Goal: Task Accomplishment & Management: Manage account settings

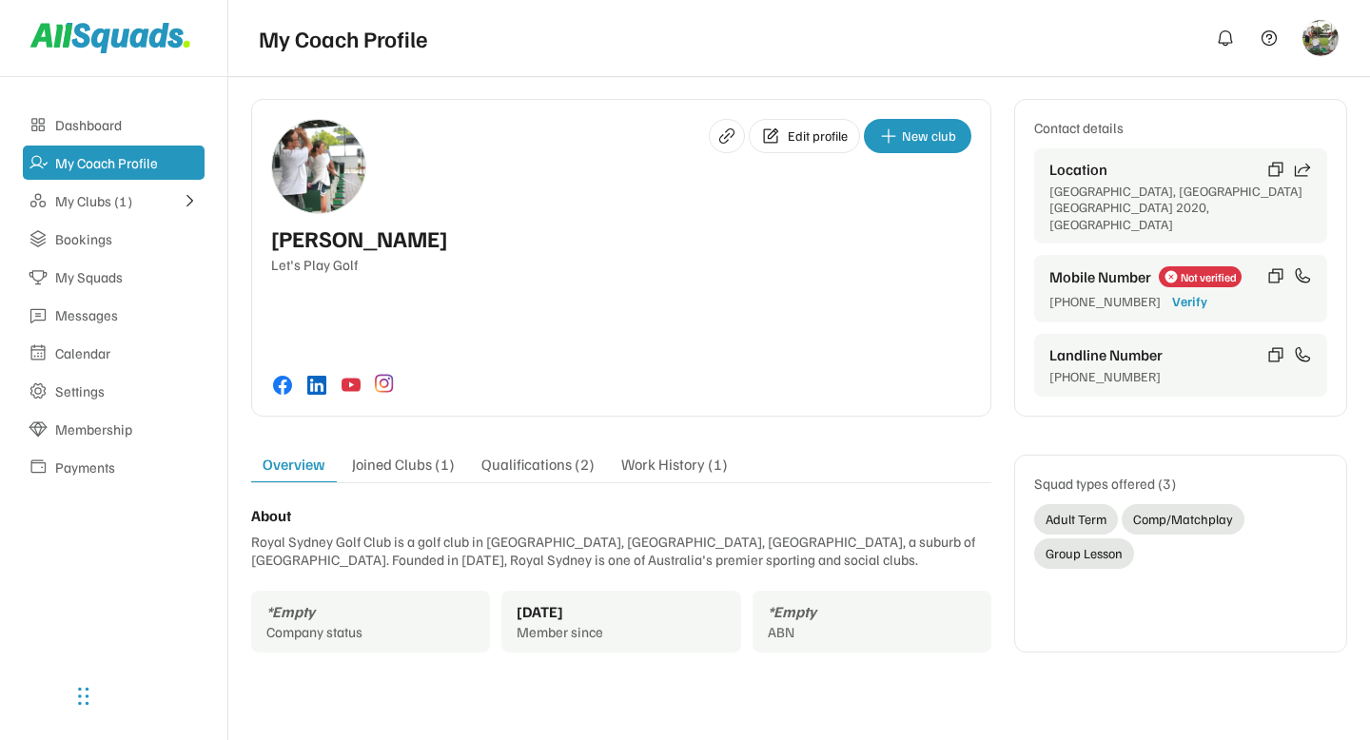
click at [1007, 344] on div "Edit profile New club Arlene McCoy Let's Play Golf Contact details Location Syd…" at bounding box center [799, 258] width 1096 height 318
click at [409, 455] on div "Joined Clubs (1)" at bounding box center [404, 468] width 126 height 27
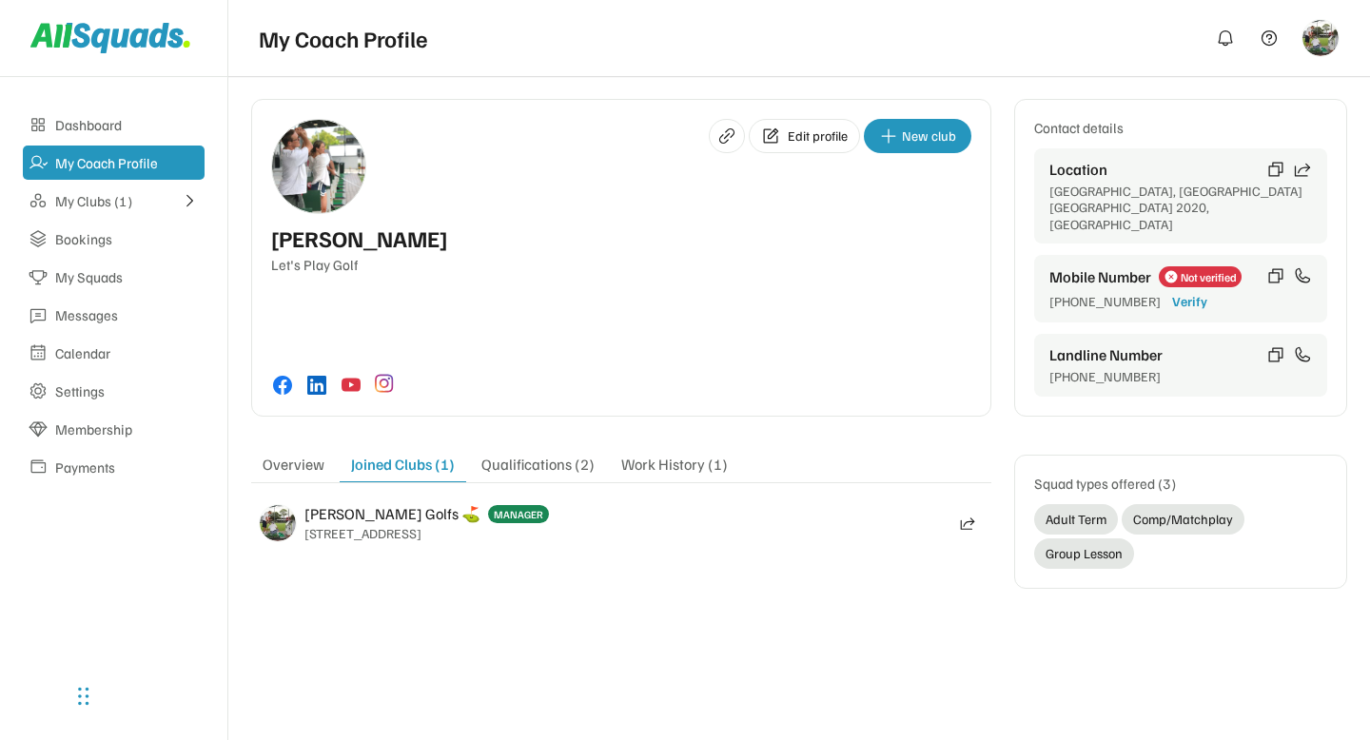
click at [572, 455] on div "Qualifications (2)" at bounding box center [538, 468] width 136 height 27
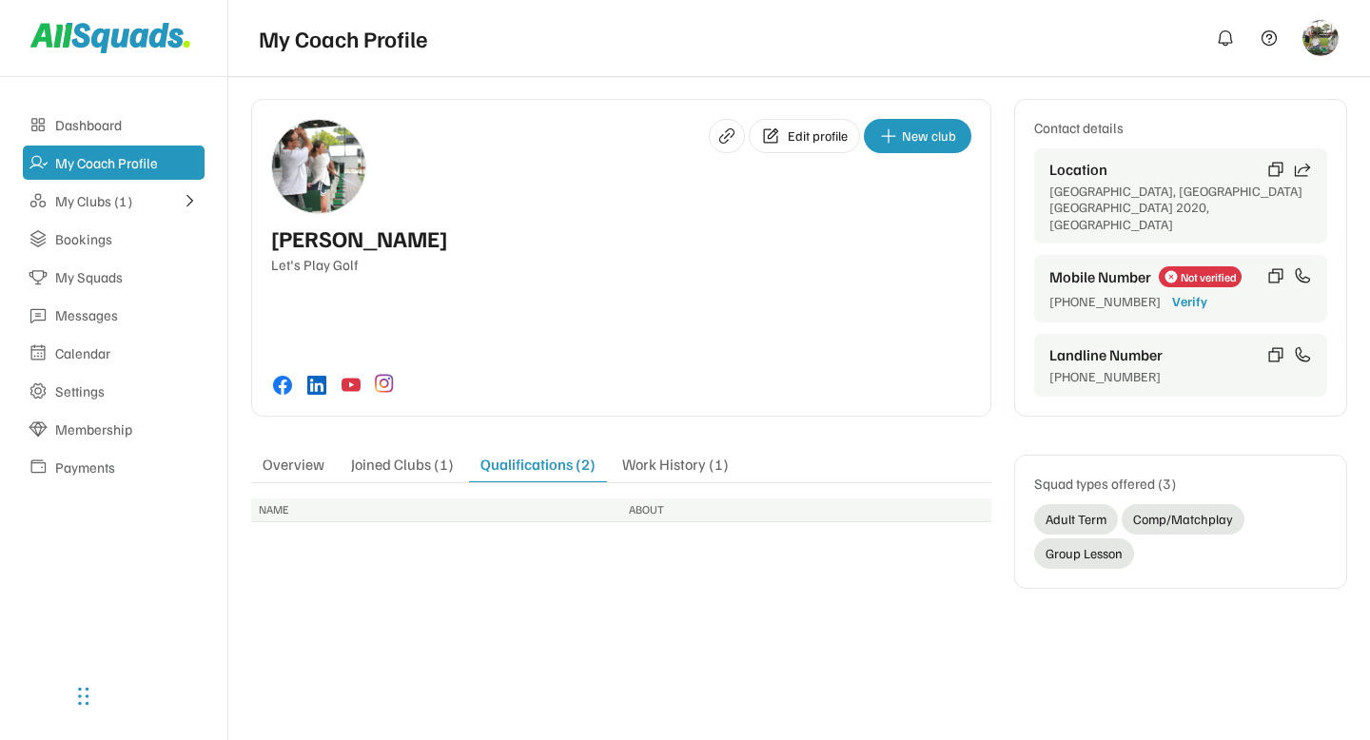
click at [655, 455] on div "Work History (1)" at bounding box center [675, 468] width 129 height 27
click at [530, 455] on div "Qualifications (2)" at bounding box center [537, 468] width 136 height 27
click at [666, 455] on div "Work History (1)" at bounding box center [675, 468] width 129 height 27
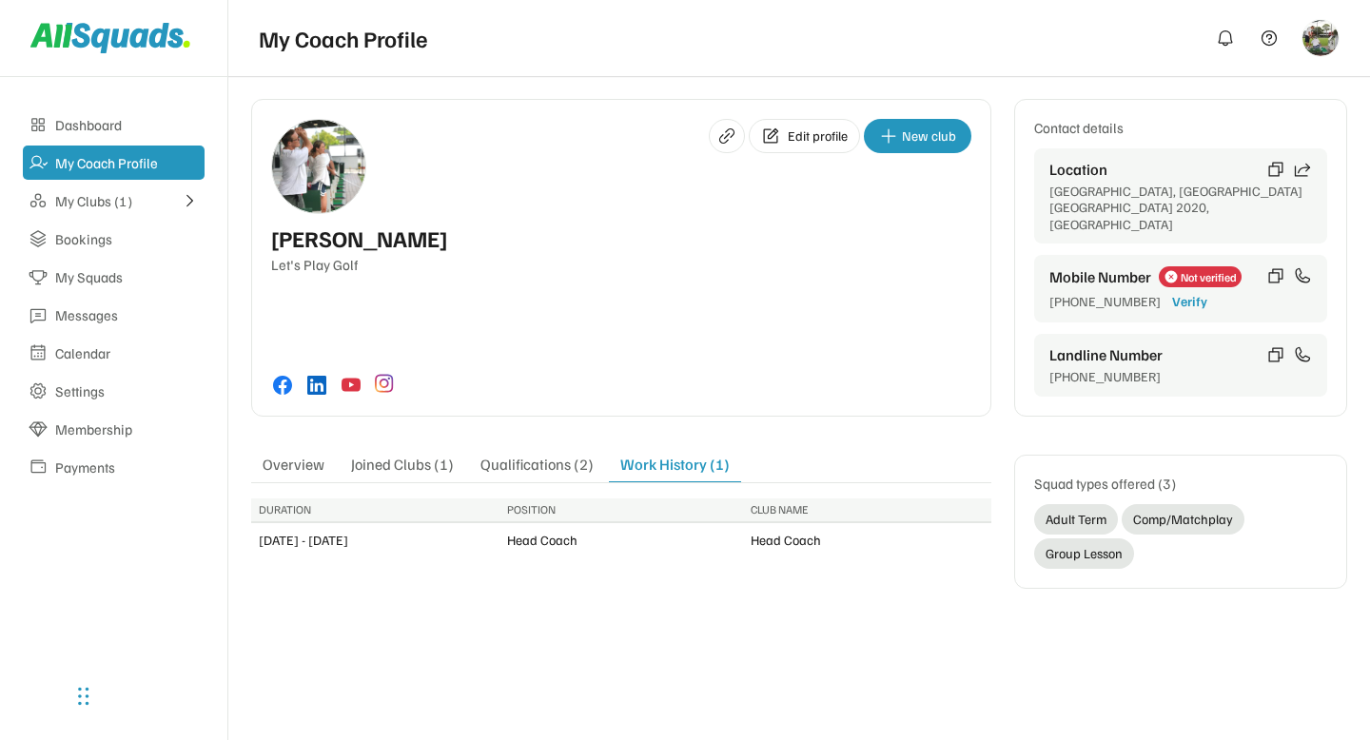
click at [550, 455] on div "Qualifications (2)" at bounding box center [537, 468] width 136 height 27
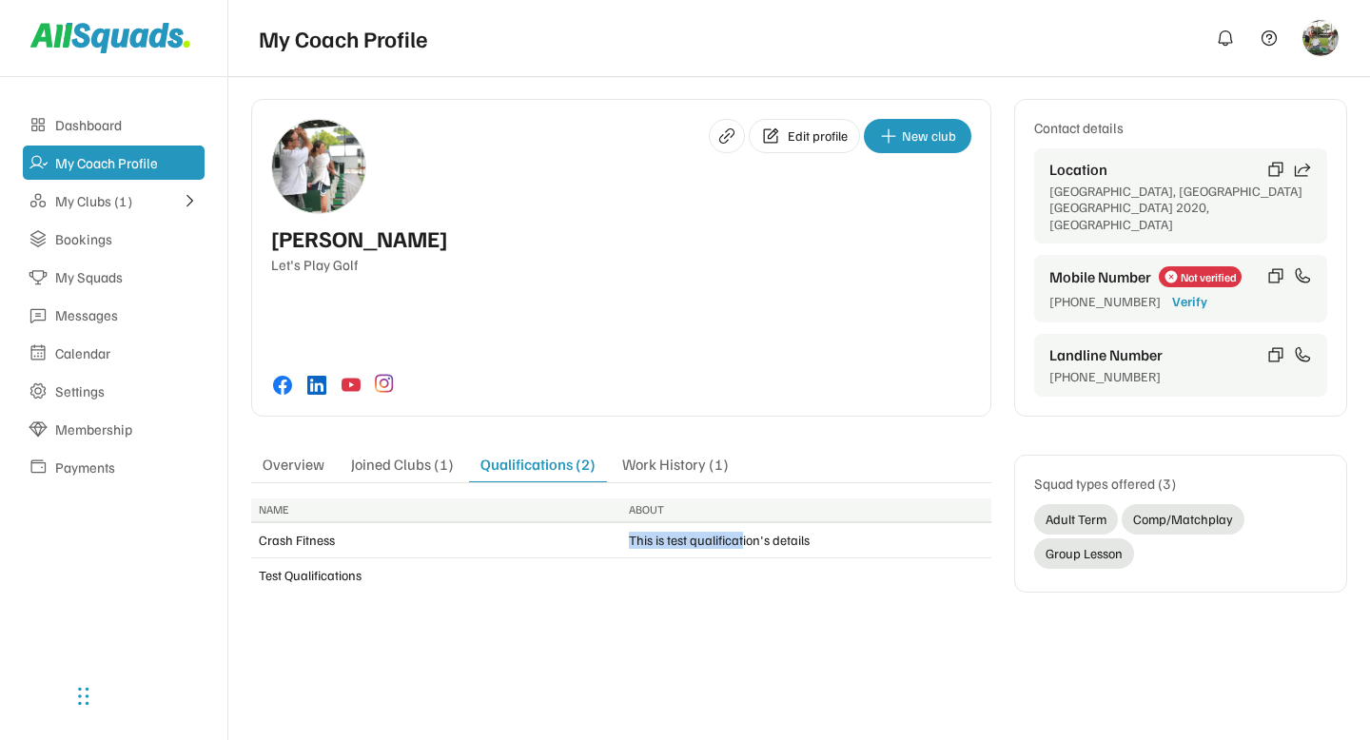
drag, startPoint x: 632, startPoint y: 509, endPoint x: 742, endPoint y: 513, distance: 110.5
click at [743, 532] on div "This is test qualification's details" at bounding box center [719, 540] width 181 height 17
click at [701, 532] on div "This is test qualification's details" at bounding box center [719, 540] width 181 height 17
drag, startPoint x: 260, startPoint y: 545, endPoint x: 384, endPoint y: 546, distance: 123.7
click at [384, 559] on div "Test Qualifications" at bounding box center [438, 576] width 374 height 34
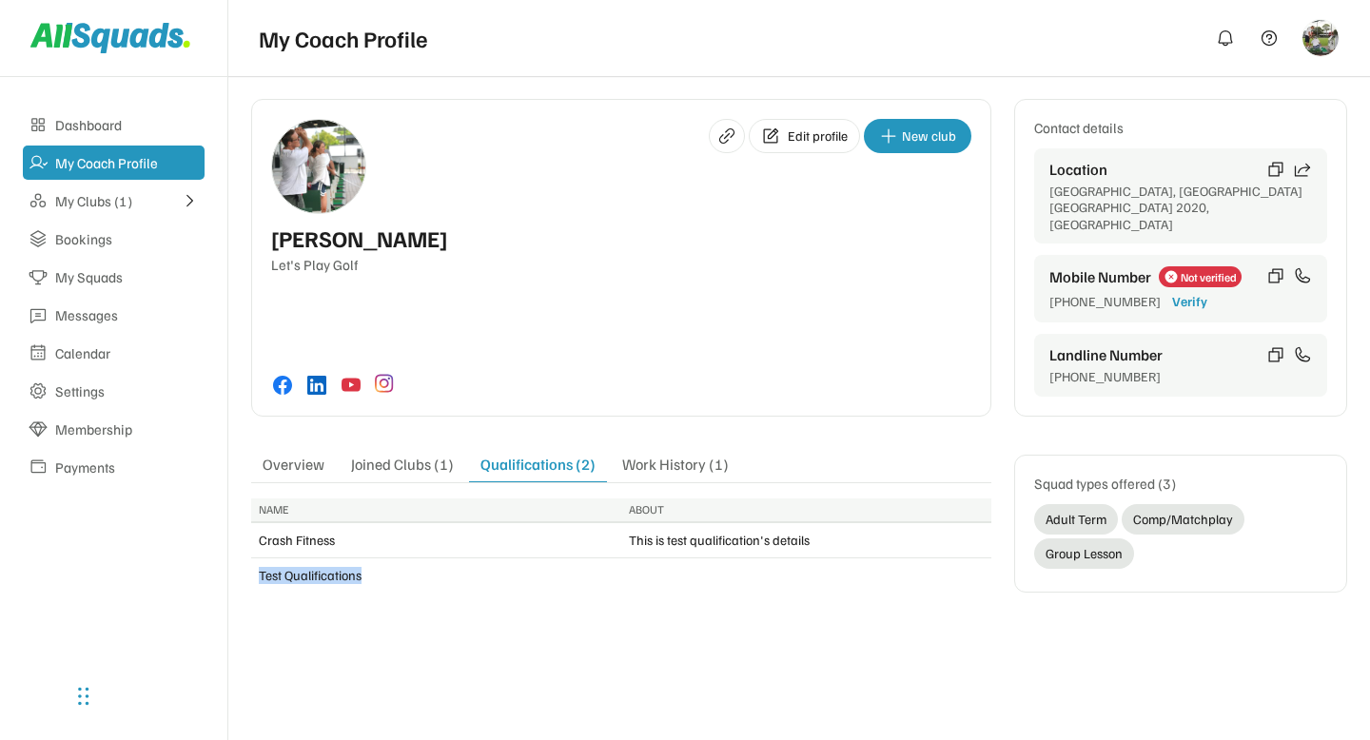
click at [411, 559] on div "Test Qualifications" at bounding box center [438, 576] width 374 height 34
click at [286, 455] on div "Overview" at bounding box center [293, 468] width 85 height 27
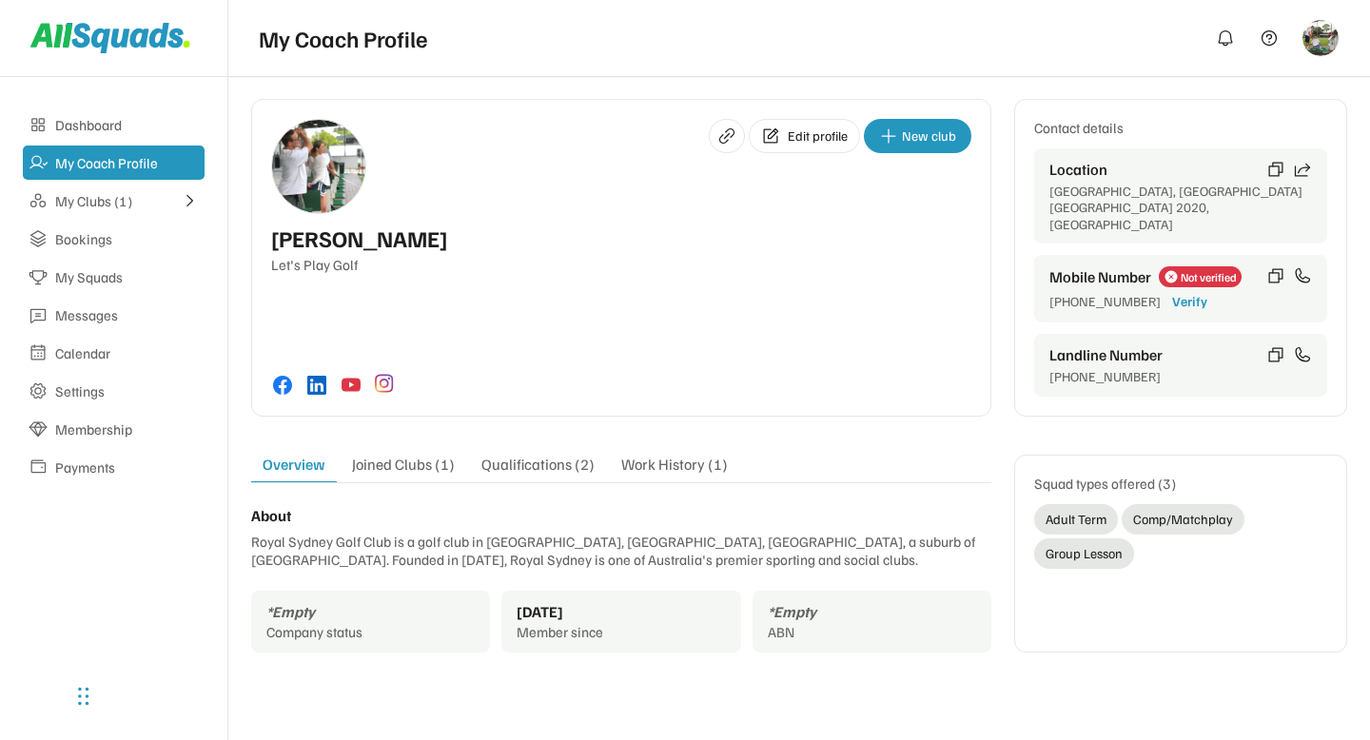
click at [401, 455] on div "Joined Clubs (1)" at bounding box center [404, 468] width 126 height 27
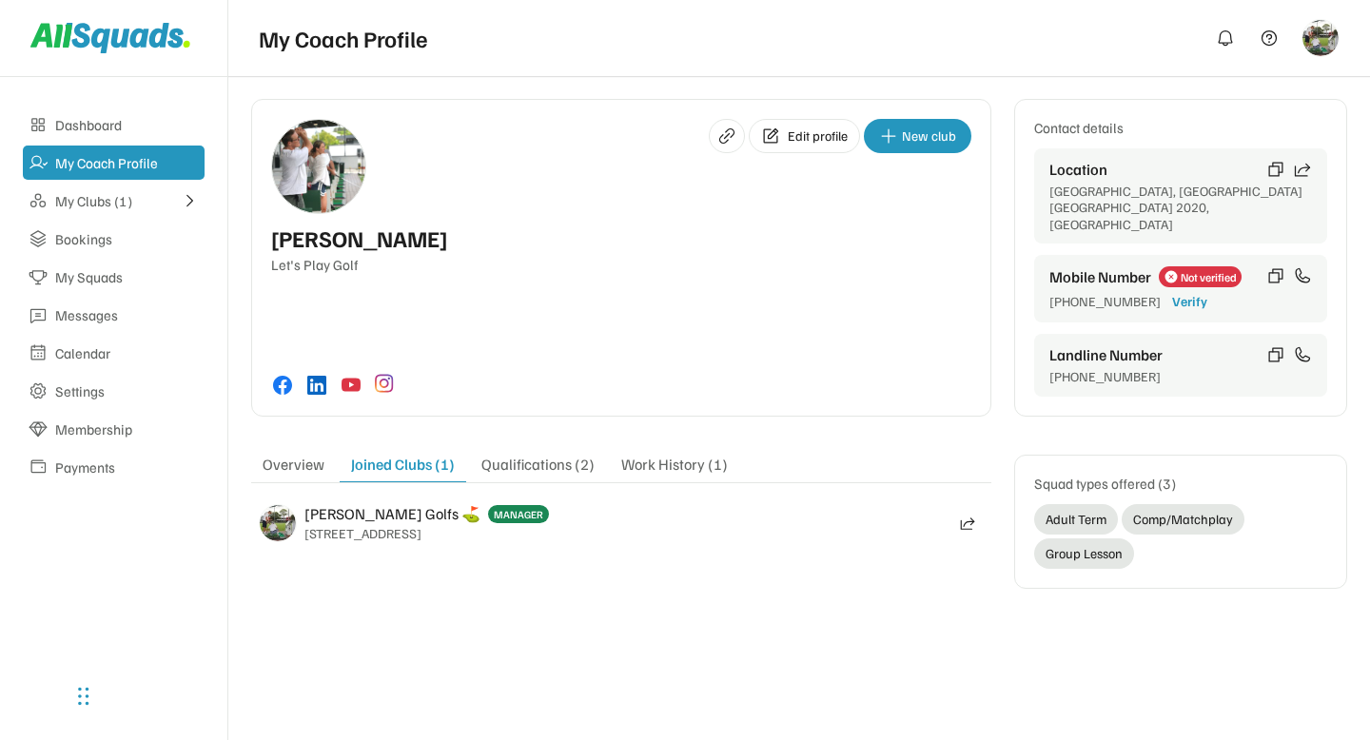
click at [530, 455] on div "Qualifications (2)" at bounding box center [538, 468] width 136 height 27
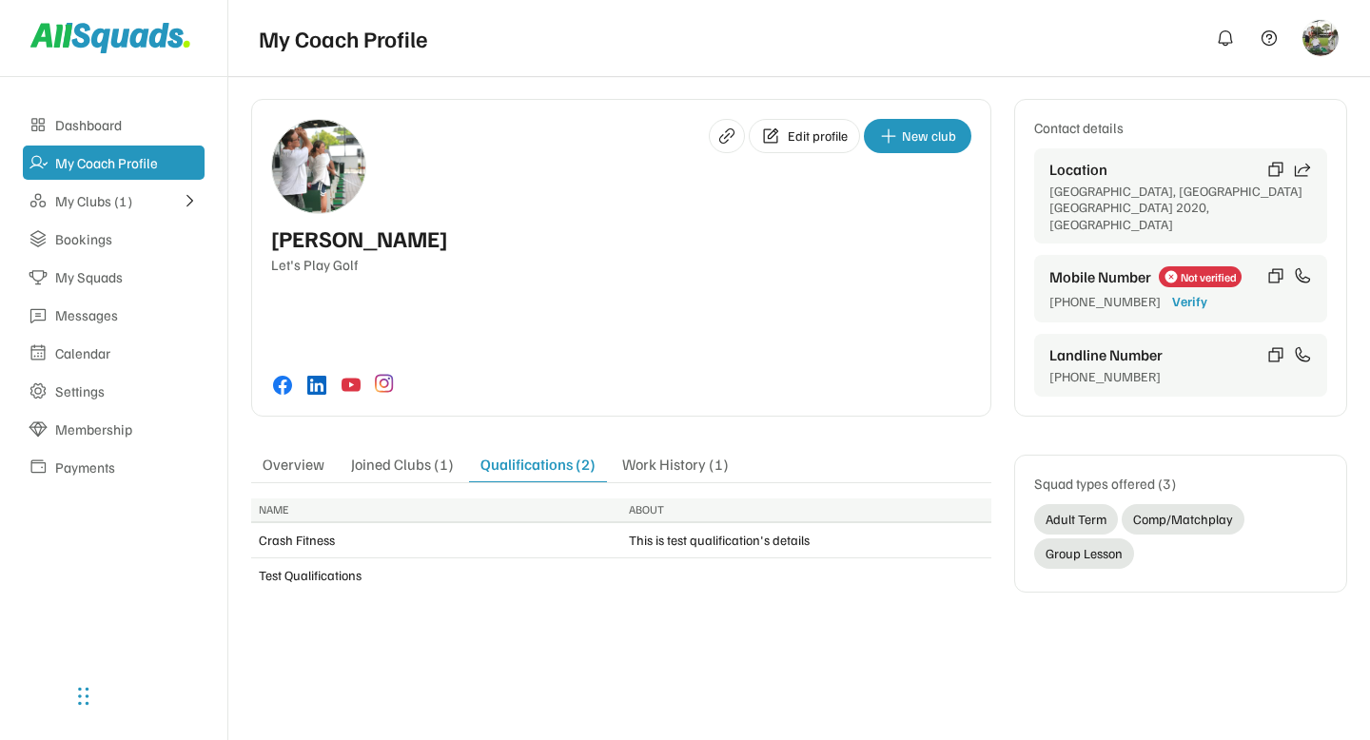
click at [677, 455] on div "Work History (1)" at bounding box center [675, 468] width 129 height 27
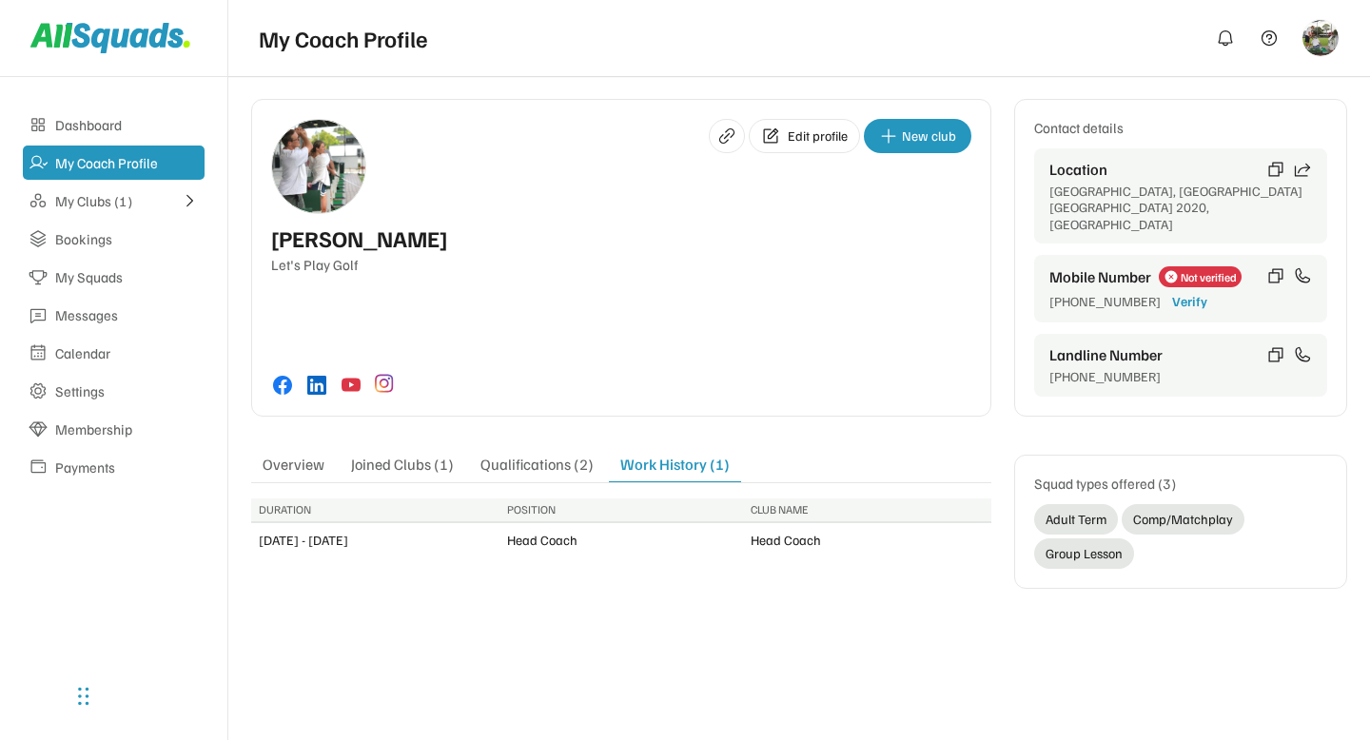
click at [525, 455] on div "Qualifications (2)" at bounding box center [537, 468] width 136 height 27
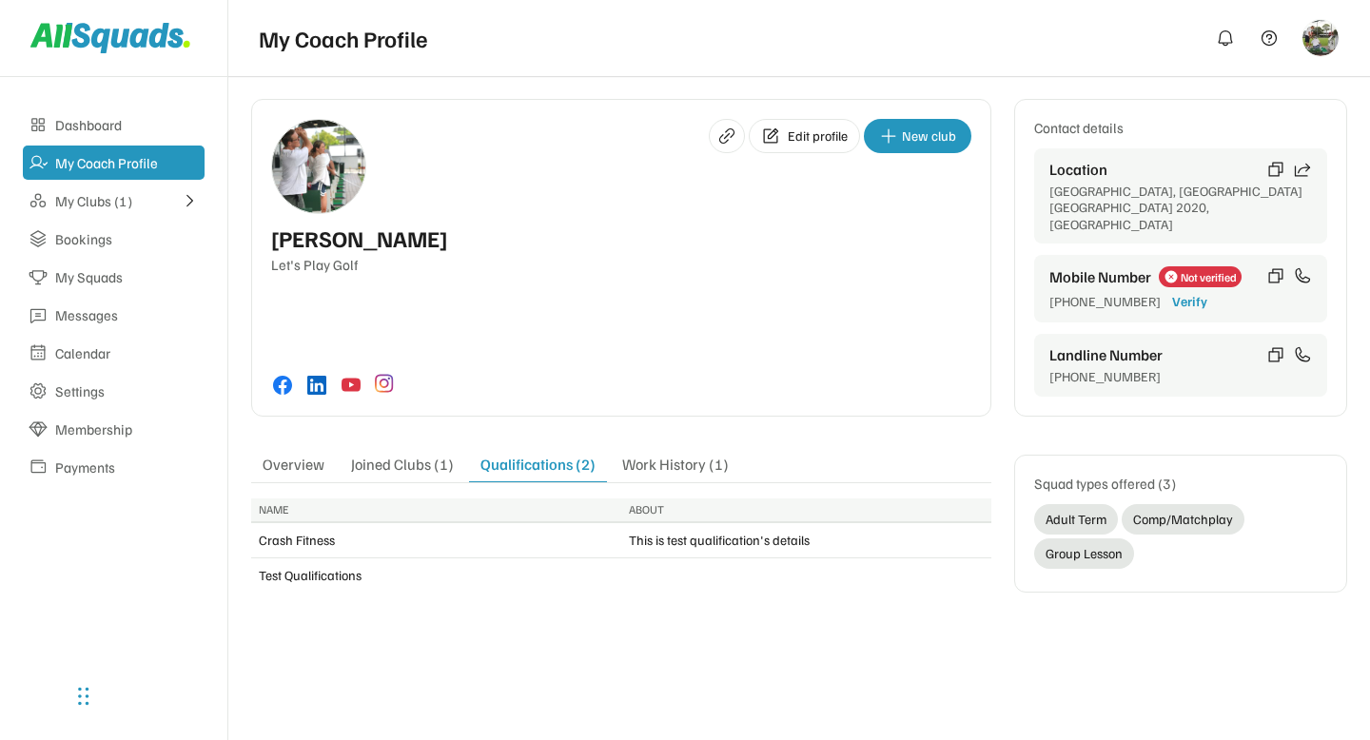
click at [429, 455] on div "Joined Clubs (1)" at bounding box center [403, 468] width 126 height 27
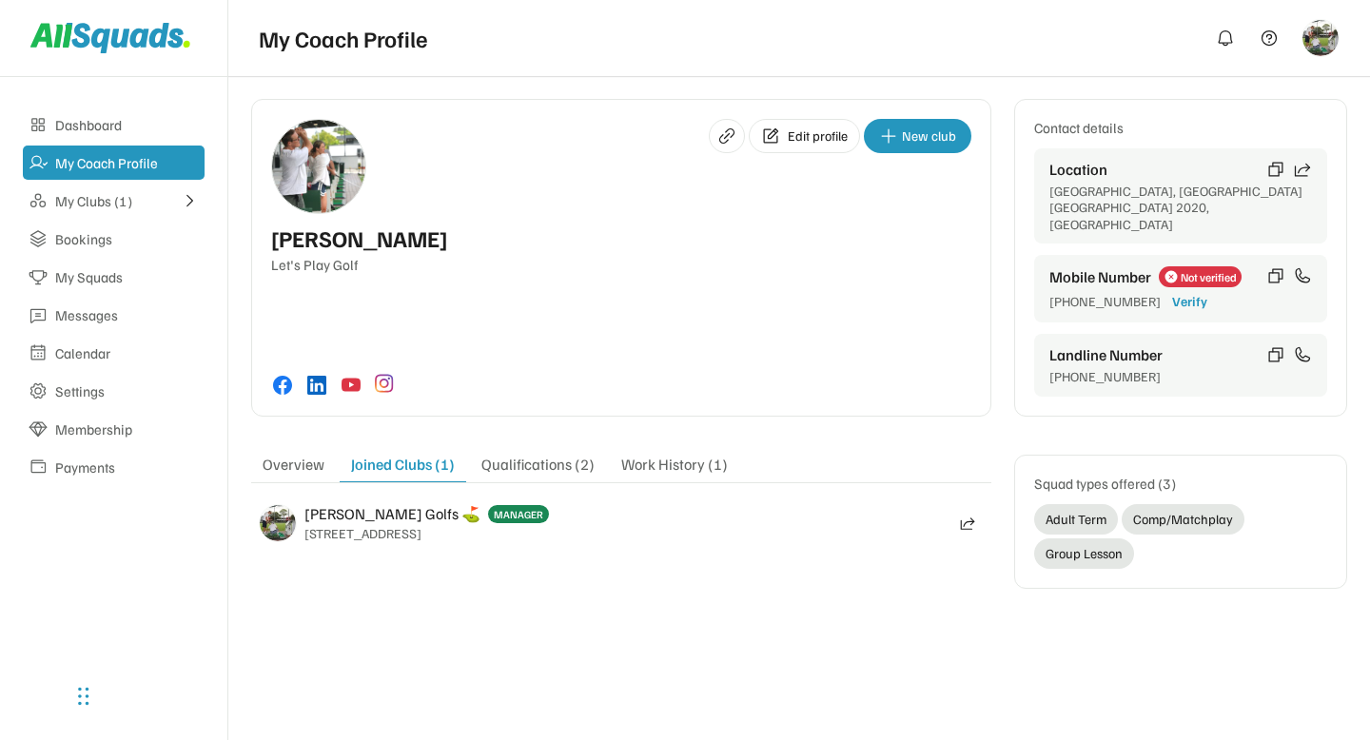
click at [308, 455] on div "Overview" at bounding box center [293, 468] width 85 height 27
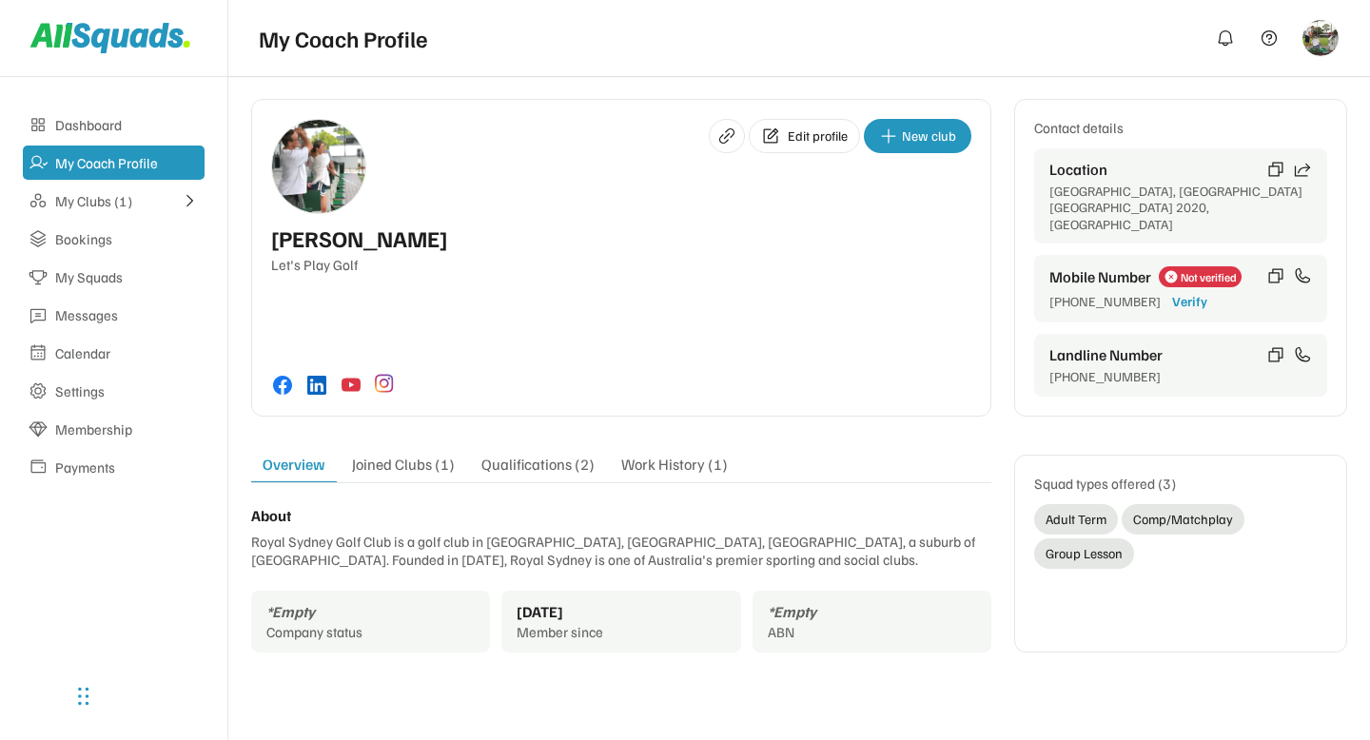
click at [556, 637] on div "Edit profile New club Arlene McCoy Let's Play Golf Contact details Location Syd…" at bounding box center [799, 385] width 1096 height 573
click at [148, 206] on div "My Clubs (1)" at bounding box center [113, 201] width 117 height 18
click at [128, 229] on div "McCoy Golfs ⛳️" at bounding box center [128, 233] width 138 height 36
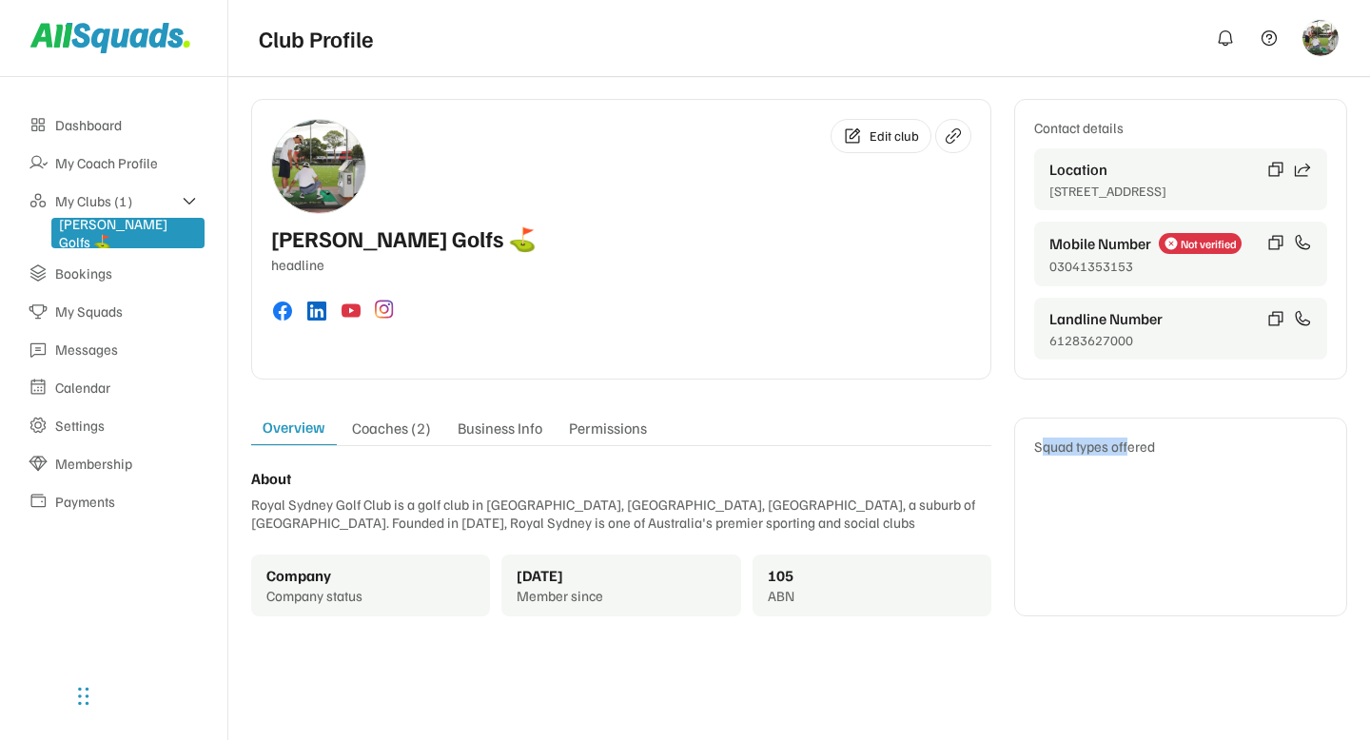
drag, startPoint x: 1041, startPoint y: 452, endPoint x: 1125, endPoint y: 452, distance: 83.7
click at [1125, 452] on div "Squad types offered" at bounding box center [1180, 447] width 293 height 18
click at [1142, 466] on div "Squad types offered" at bounding box center [1180, 517] width 333 height 198
click at [738, 409] on div "Edit club McCoy Golfs ⛳️ headline Contact details Location Kent Rd, Rose Bay NS…" at bounding box center [799, 358] width 1096 height 518
click at [133, 164] on div "My Coach Profile" at bounding box center [127, 163] width 144 height 18
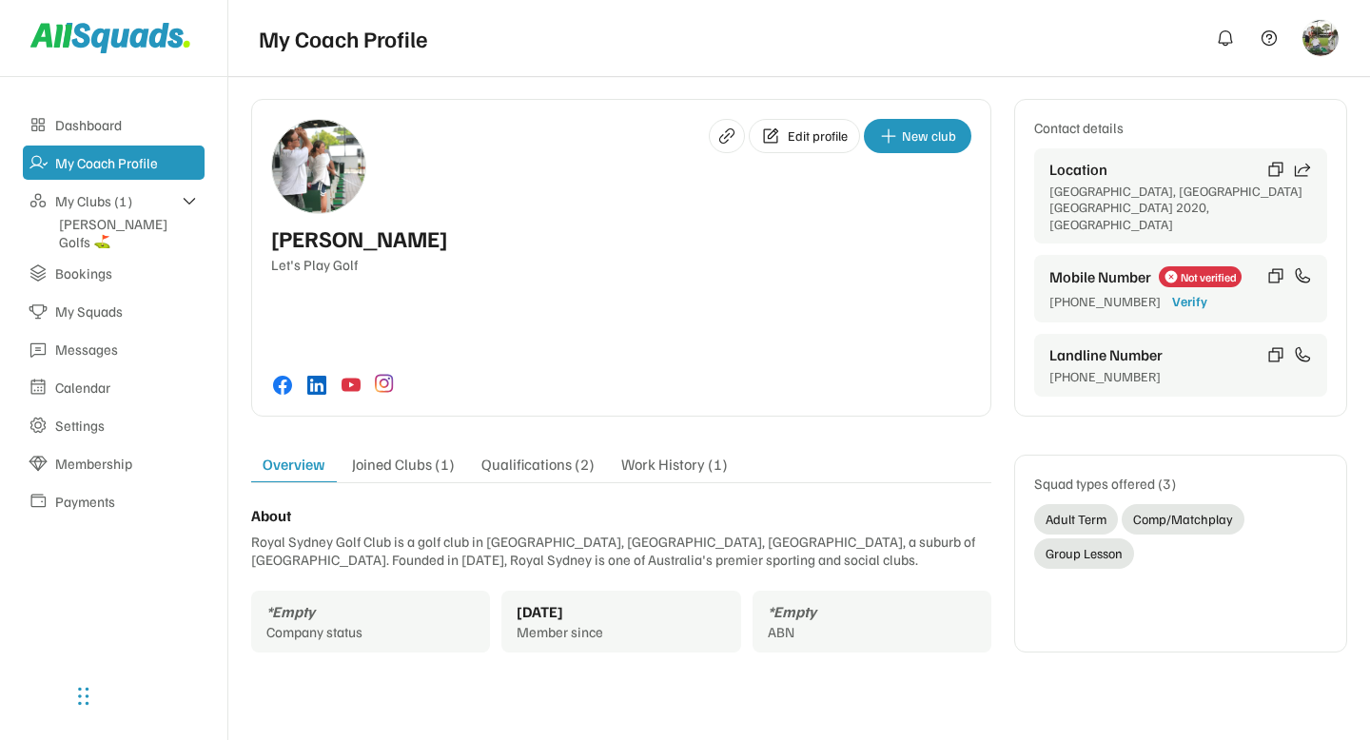
click at [835, 291] on div "Edit profile New club Arlene McCoy Let's Play Golf" at bounding box center [621, 258] width 740 height 318
click at [620, 279] on div "Edit profile New club Arlene McCoy Let's Play Golf" at bounding box center [621, 258] width 740 height 318
click at [564, 308] on div "Edit profile New club Arlene McCoy Let's Play Golf" at bounding box center [621, 258] width 740 height 318
click at [663, 318] on div "Edit profile New club Arlene McCoy Let's Play Golf" at bounding box center [621, 258] width 740 height 318
click at [721, 292] on div "Edit profile New club Arlene McCoy Let's Play Golf" at bounding box center [621, 258] width 740 height 318
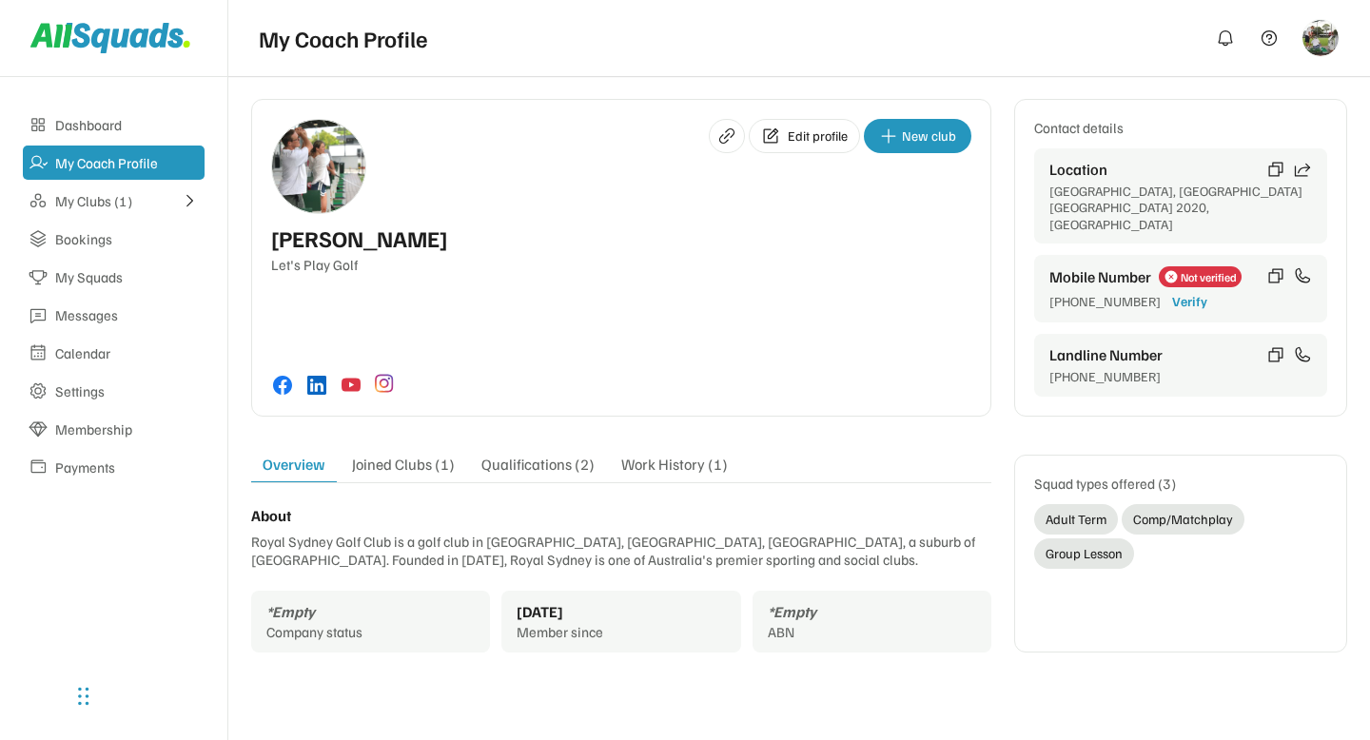
click at [742, 258] on div "Let's Play Golf" at bounding box center [621, 265] width 700 height 18
click at [840, 228] on div "Arlene McCoy Let's Play Golf" at bounding box center [621, 250] width 700 height 48
click at [636, 205] on div "Edit profile New club" at bounding box center [621, 166] width 700 height 95
click at [1305, 51] on div at bounding box center [1321, 38] width 38 height 38
click at [1324, 42] on img at bounding box center [1321, 38] width 36 height 36
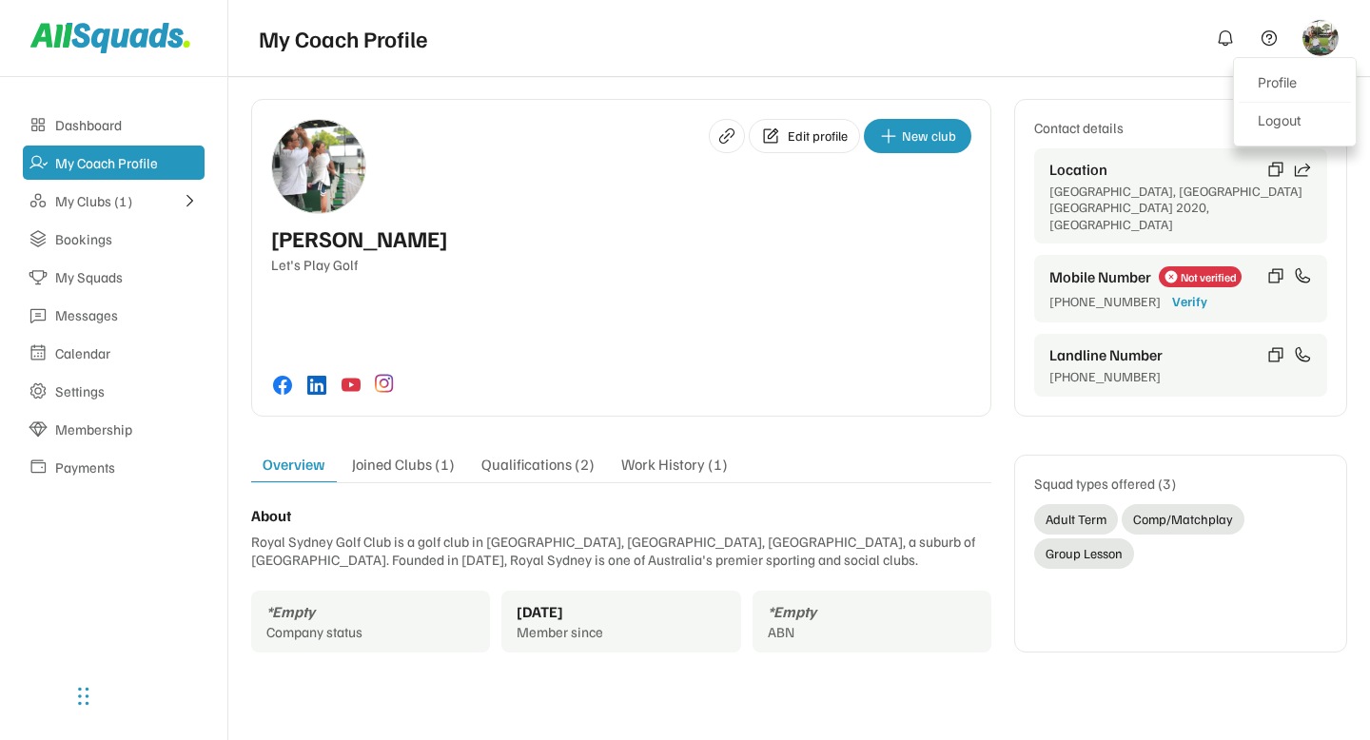
click at [1330, 39] on img at bounding box center [1321, 38] width 36 height 36
click at [777, 263] on div "Let's Play Golf" at bounding box center [621, 265] width 700 height 18
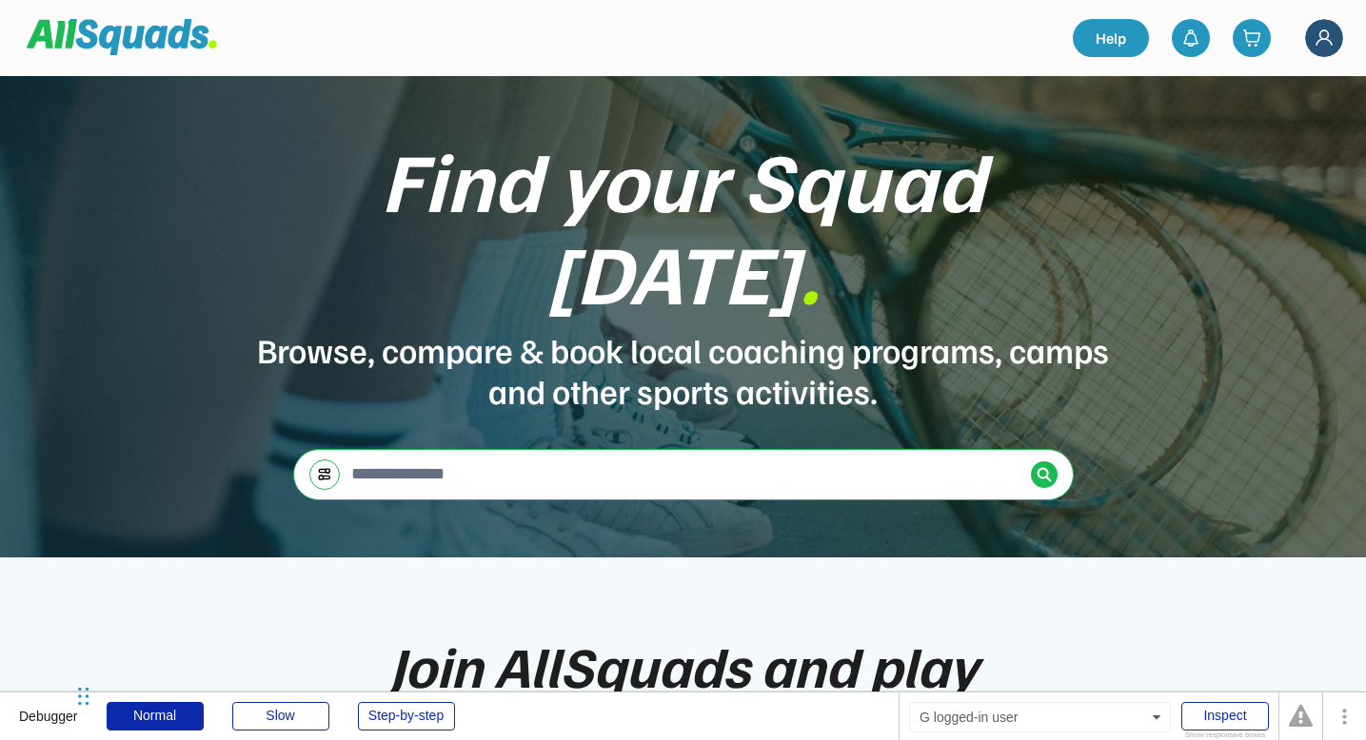
click at [1323, 39] on img at bounding box center [1324, 38] width 38 height 38
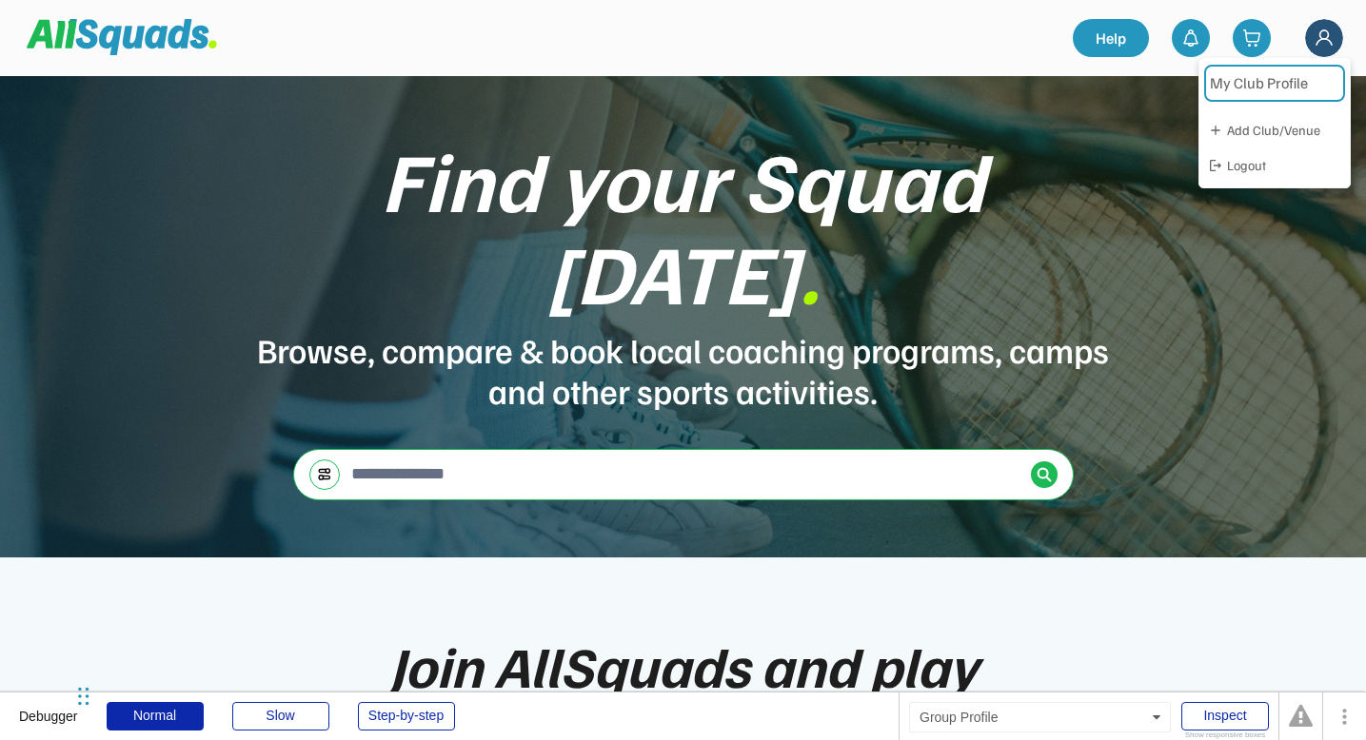
click at [1251, 77] on link "My Club Profile" at bounding box center [1274, 83] width 141 height 37
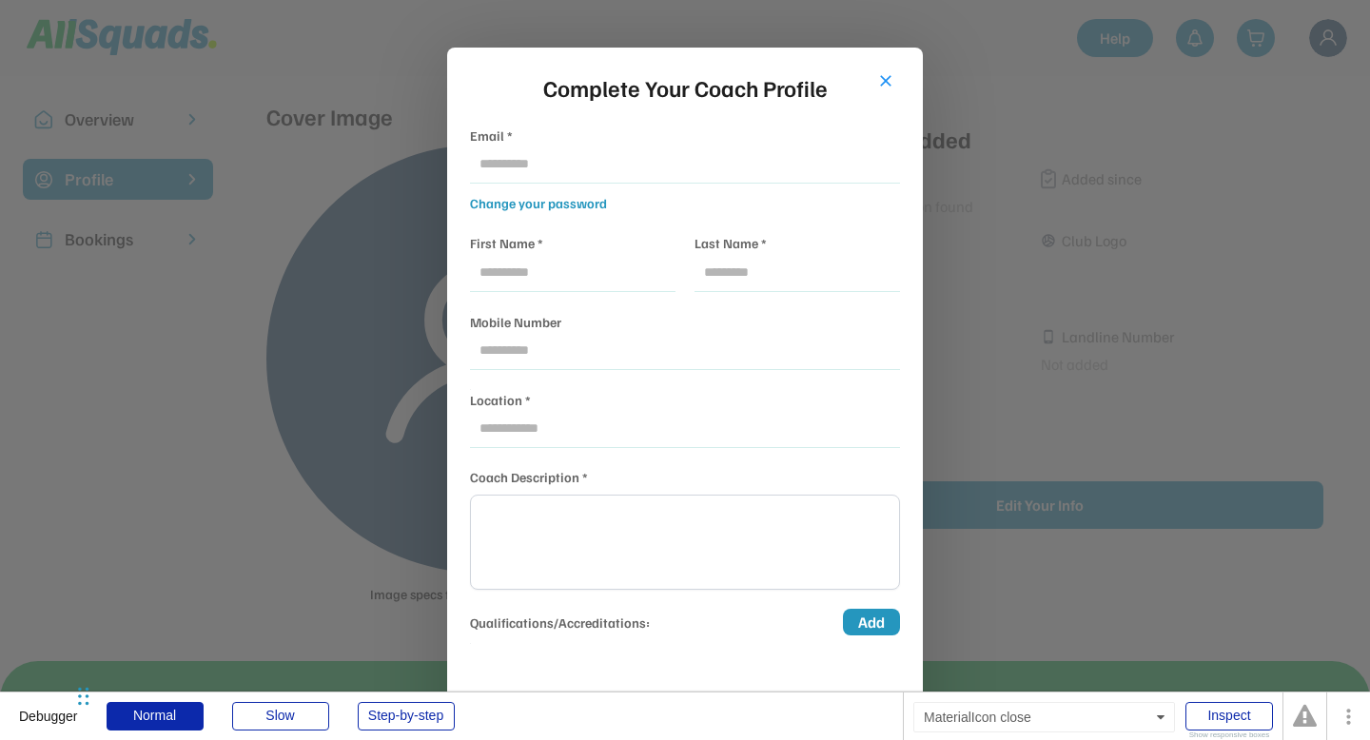
click at [887, 85] on button "close" at bounding box center [885, 80] width 19 height 19
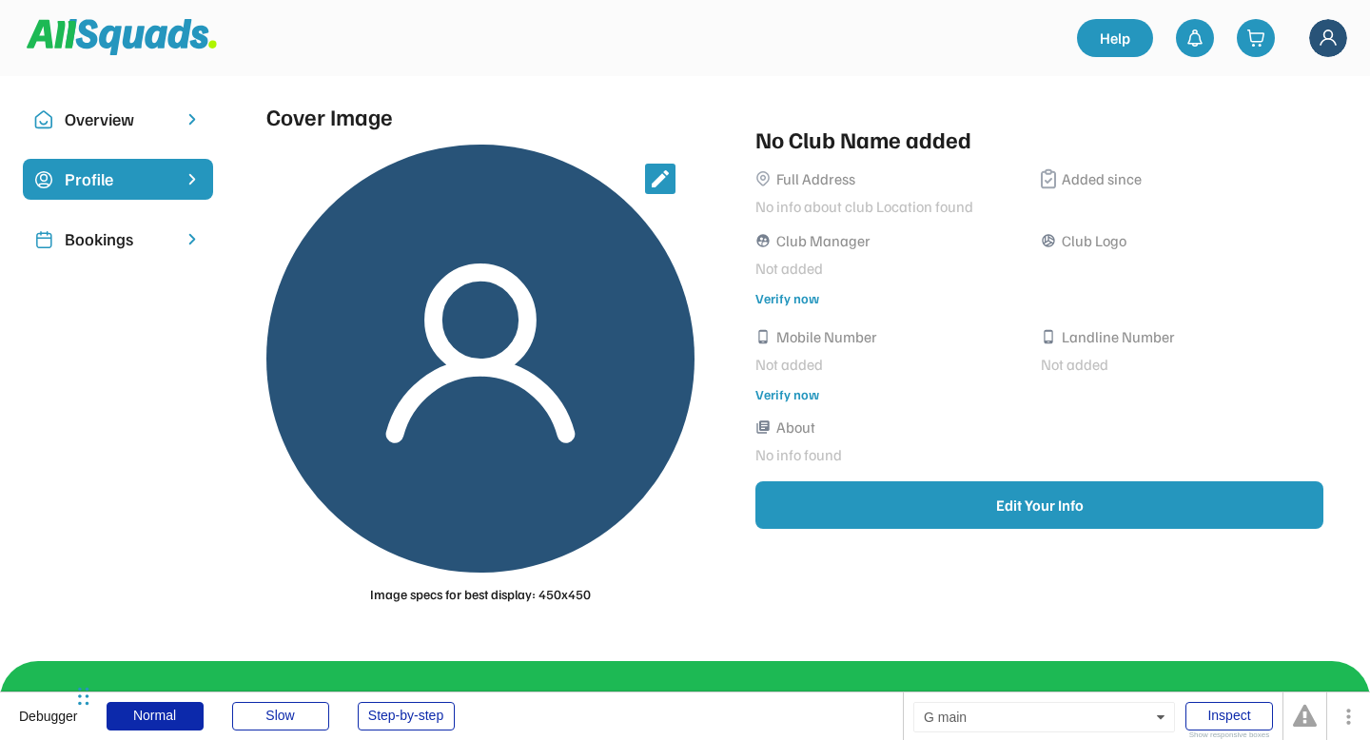
click at [1333, 34] on img at bounding box center [1328, 38] width 38 height 38
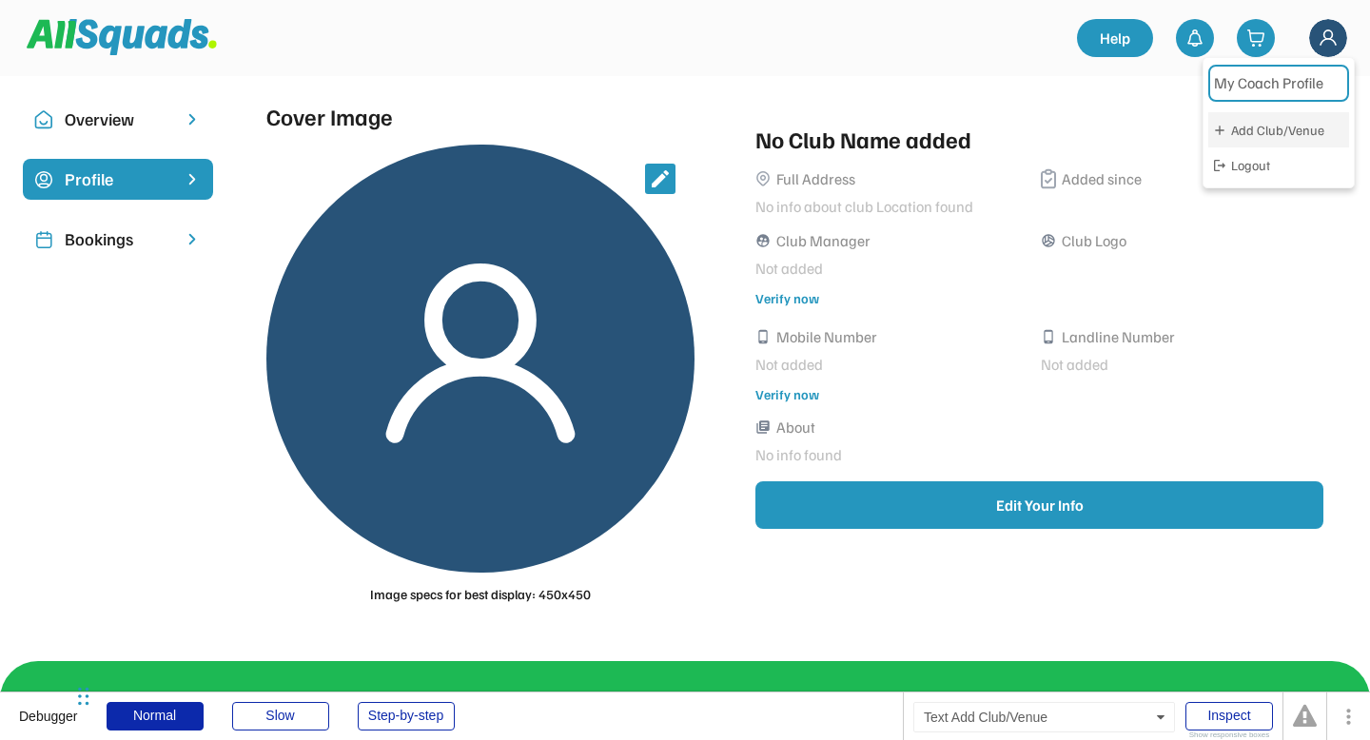
click at [1247, 132] on div "Add Club/Venue" at bounding box center [1288, 130] width 114 height 20
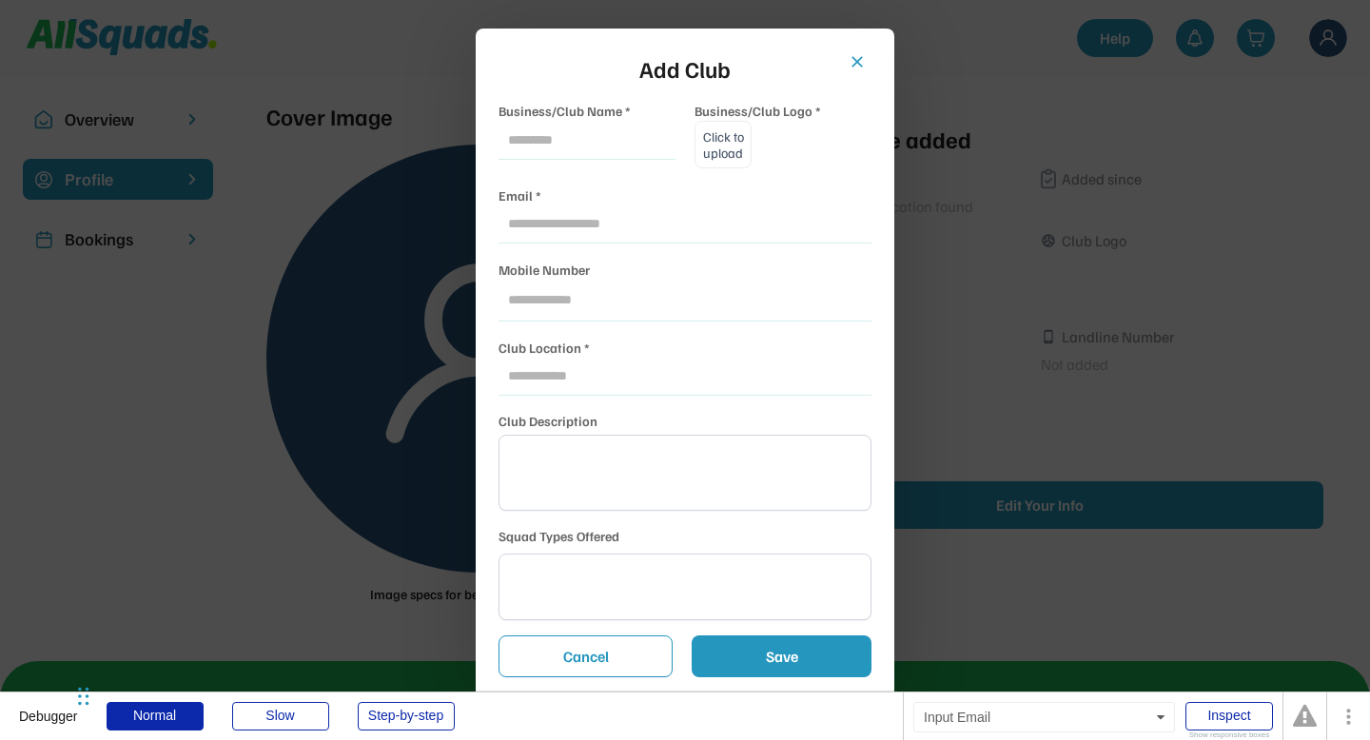
select select
